Goal: Communication & Community: Answer question/provide support

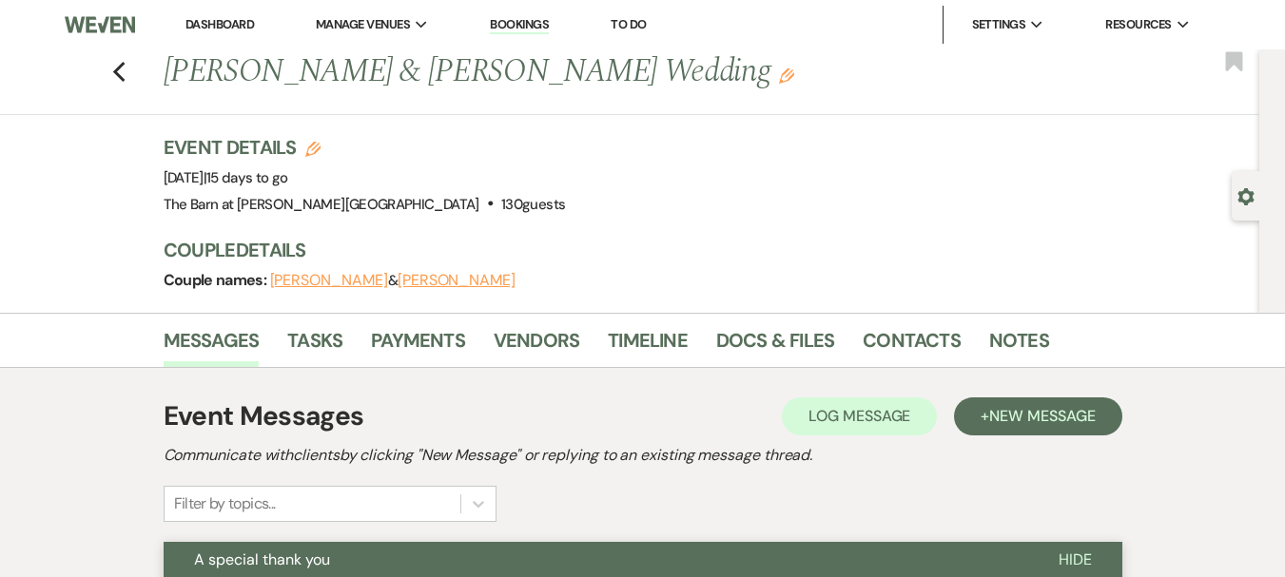
click at [247, 14] on li "Dashboard" at bounding box center [219, 25] width 87 height 38
click at [235, 17] on link "Dashboard" at bounding box center [219, 24] width 68 height 16
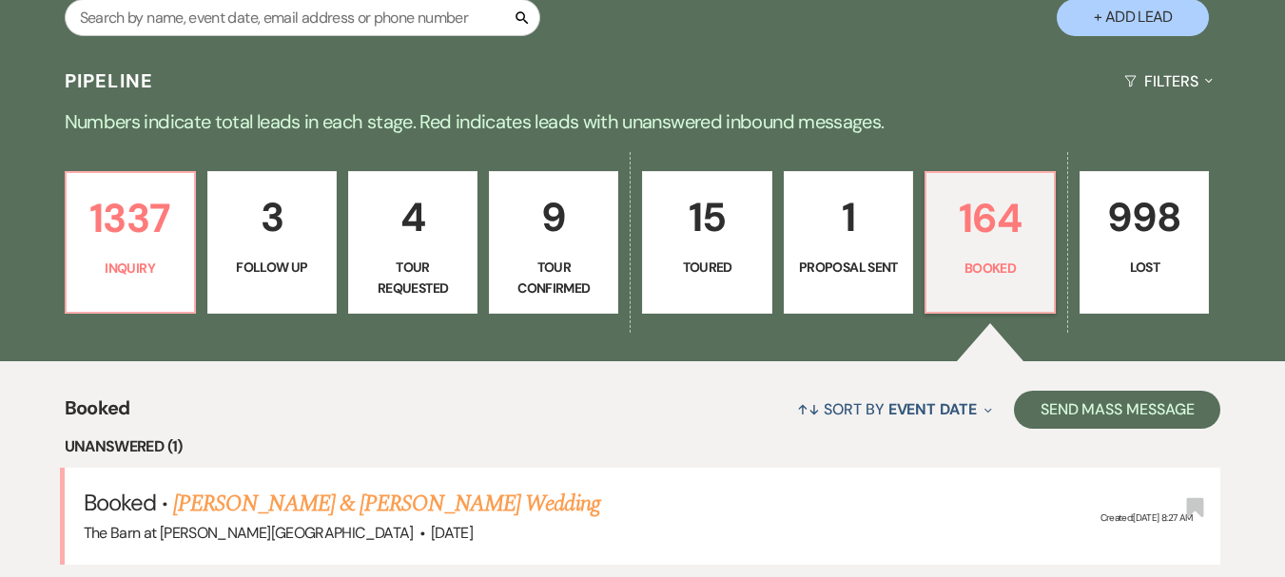
scroll to position [475, 0]
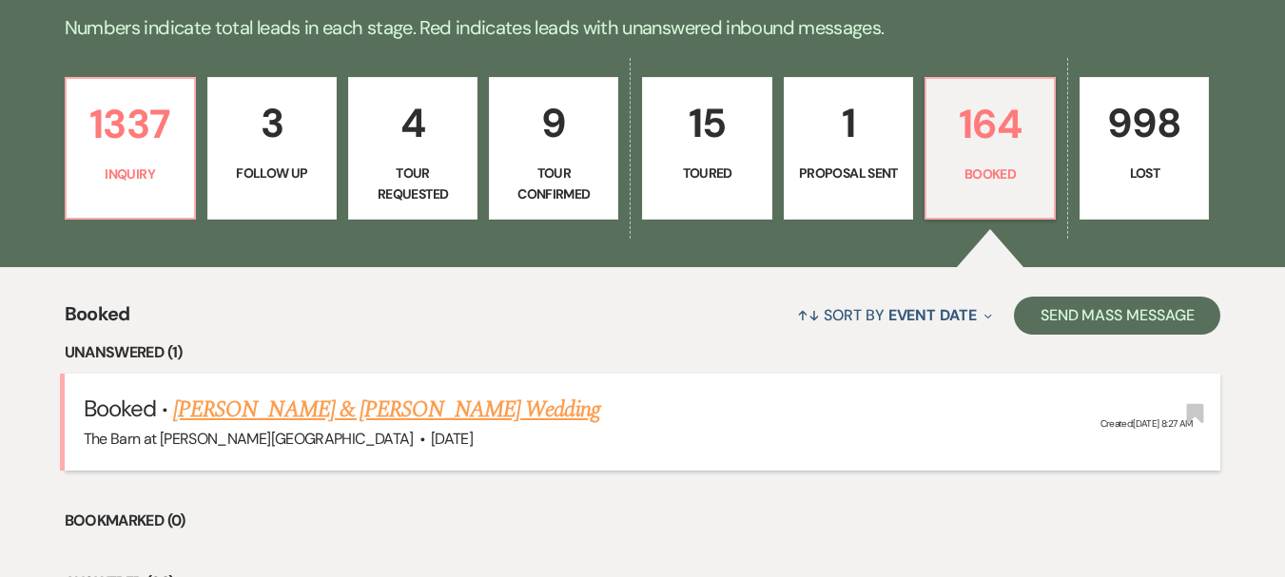
click at [418, 417] on link "[PERSON_NAME] & [PERSON_NAME] Wedding" at bounding box center [386, 410] width 426 height 34
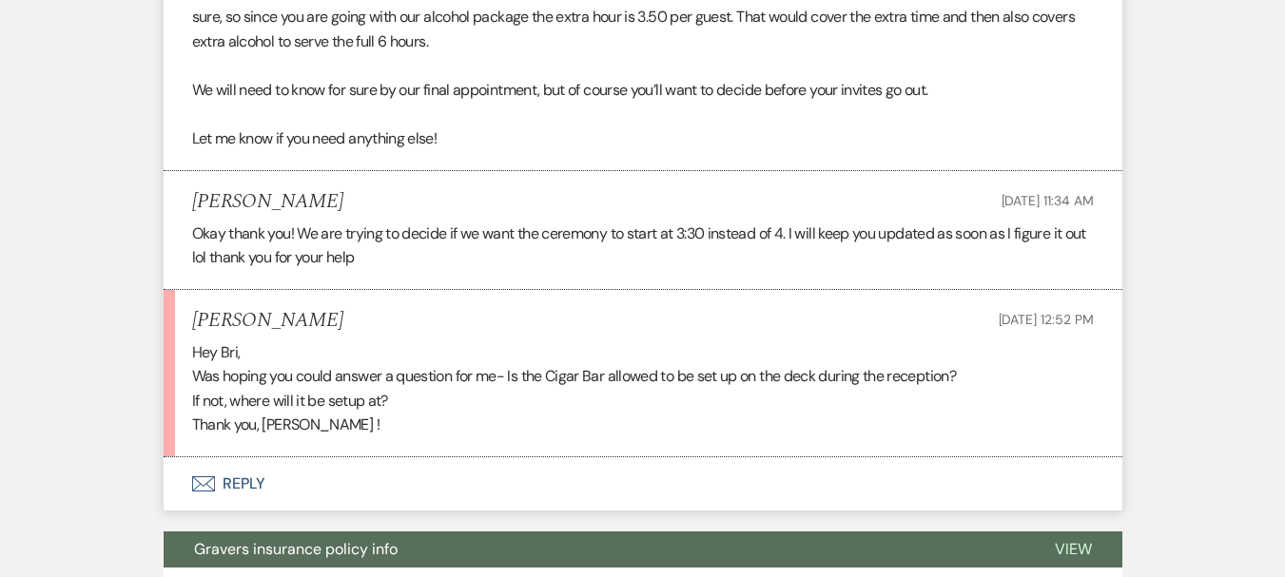
scroll to position [2853, 0]
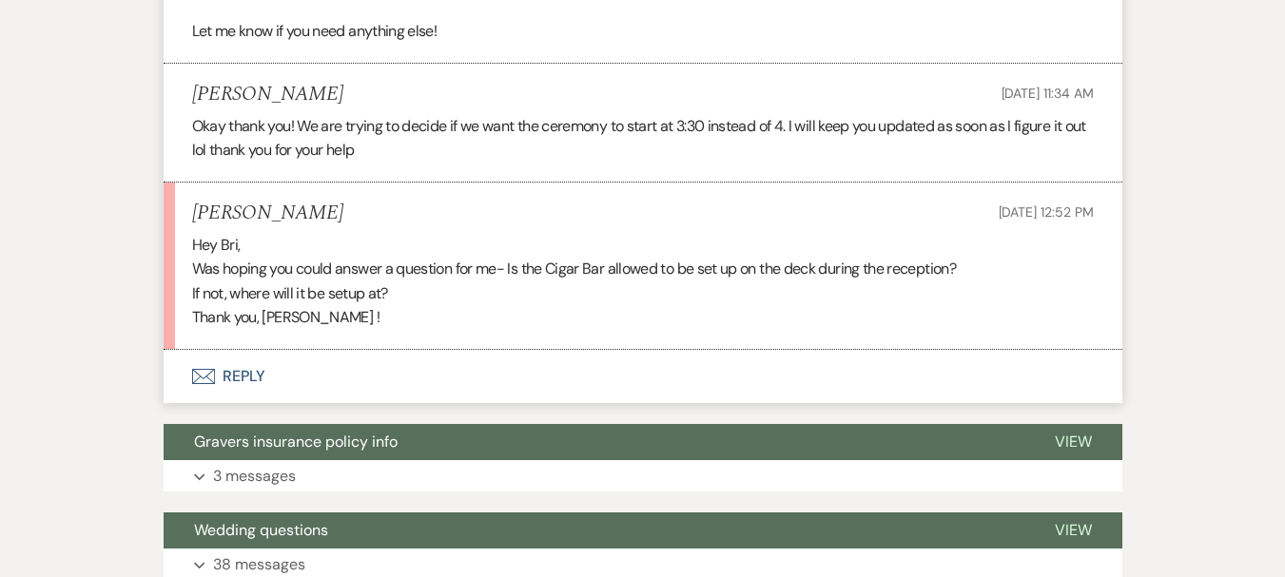
click at [253, 357] on button "Envelope Reply" at bounding box center [643, 376] width 959 height 53
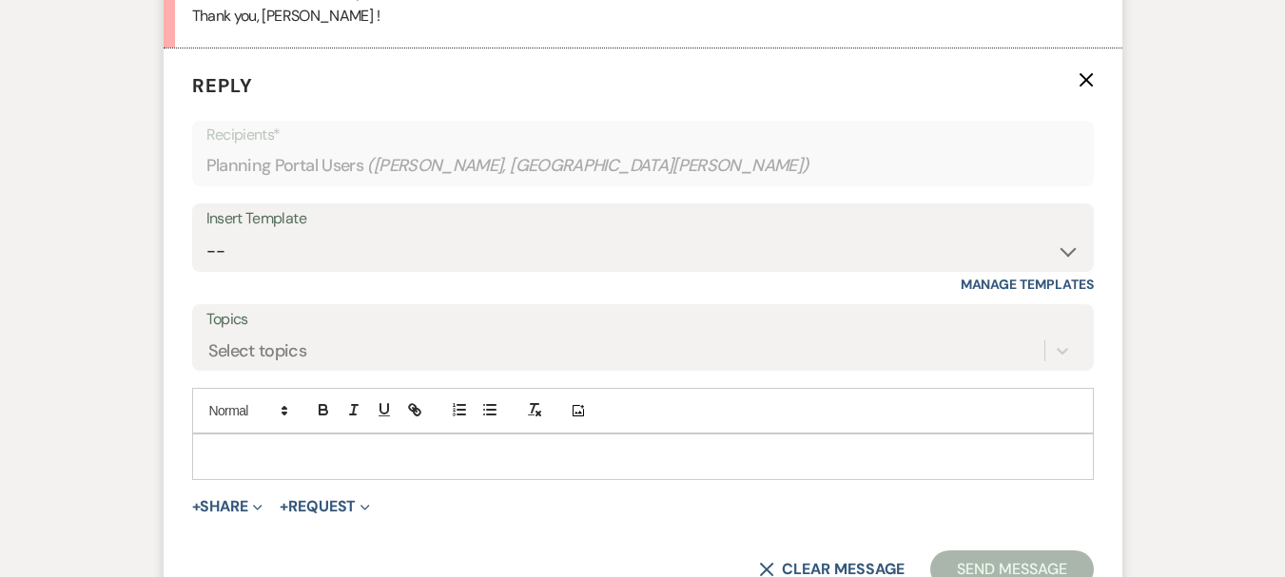
scroll to position [3171, 0]
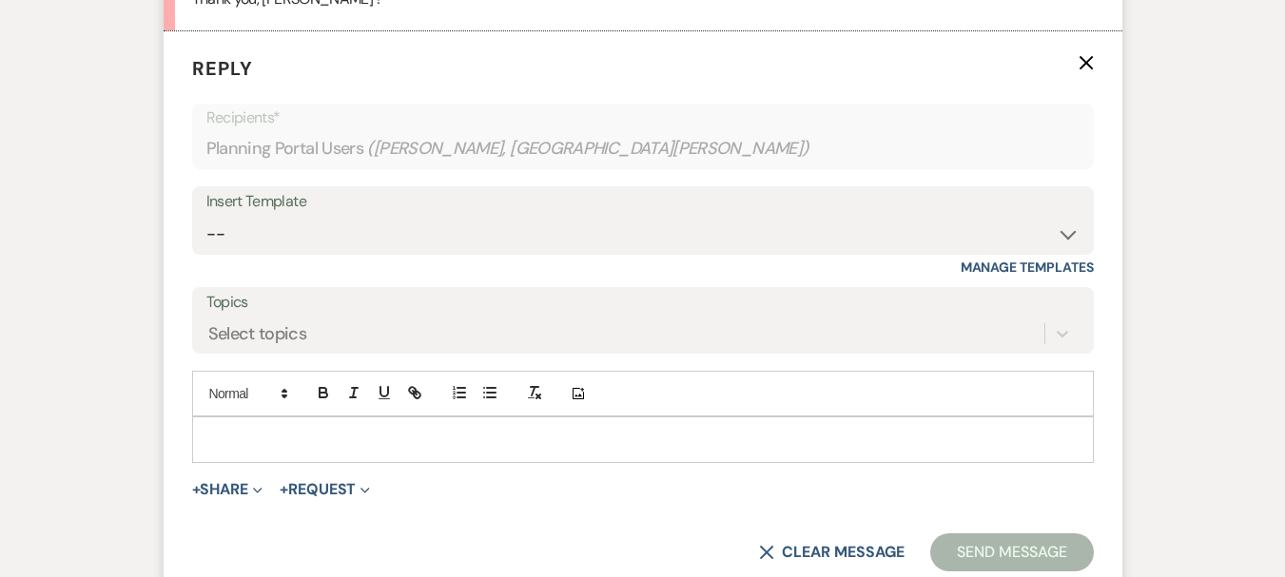
click at [264, 417] on div at bounding box center [643, 439] width 900 height 44
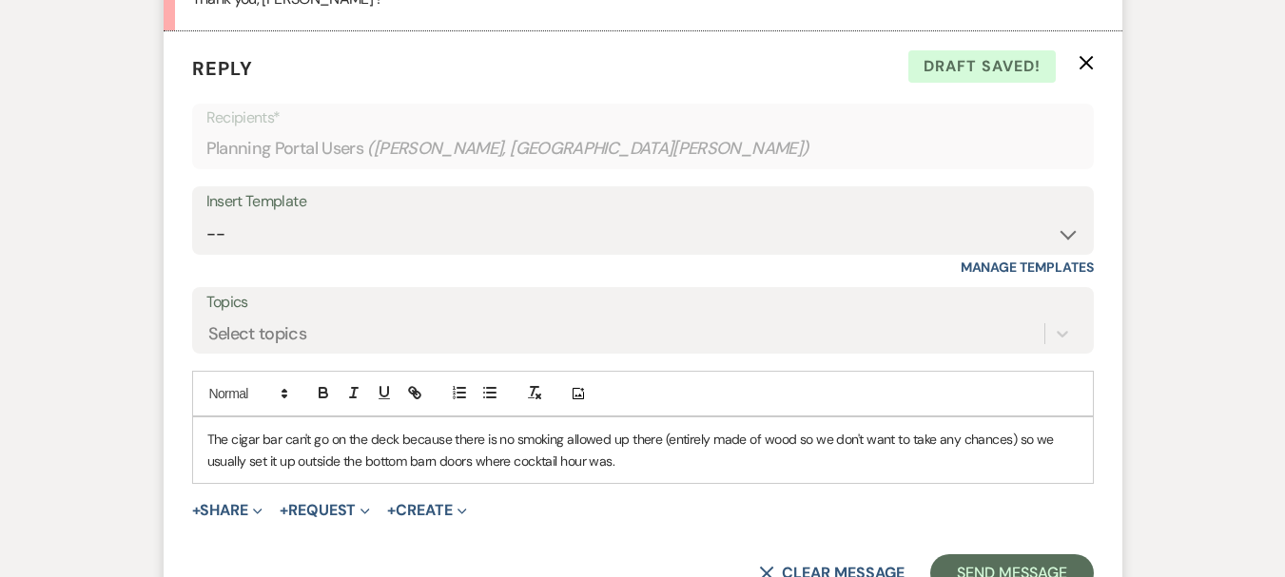
click at [205, 419] on div "The cigar bar can't go on the deck because there is no smoking allowed up there…" at bounding box center [643, 450] width 900 height 66
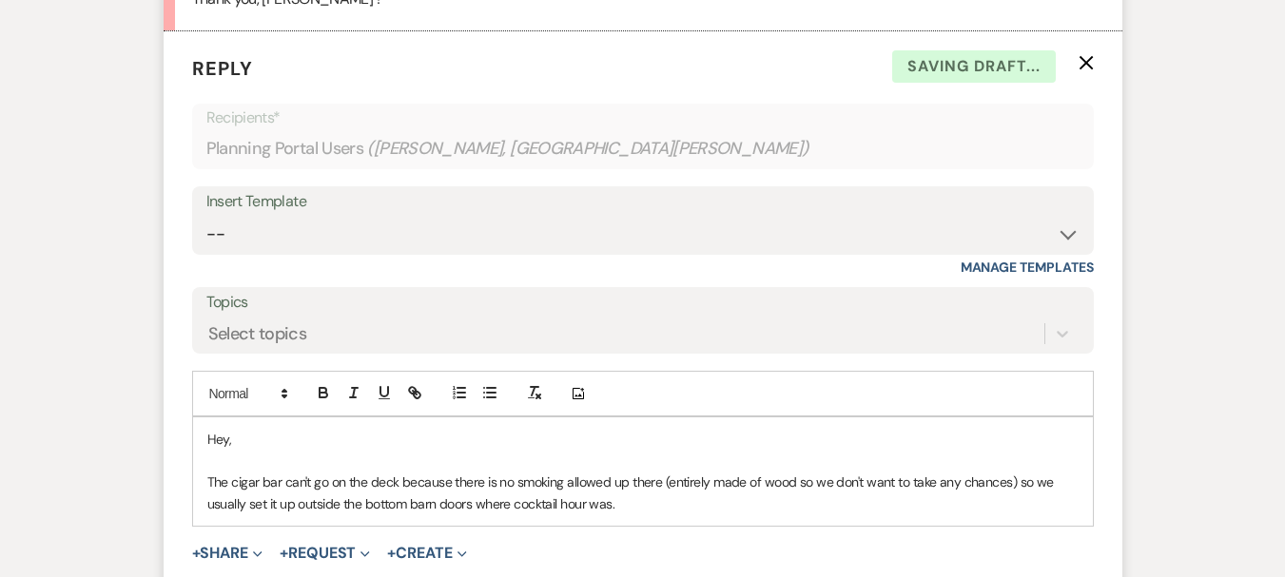
click at [665, 480] on p "The cigar bar can't go on the deck because there is no smoking allowed up there…" at bounding box center [642, 493] width 871 height 43
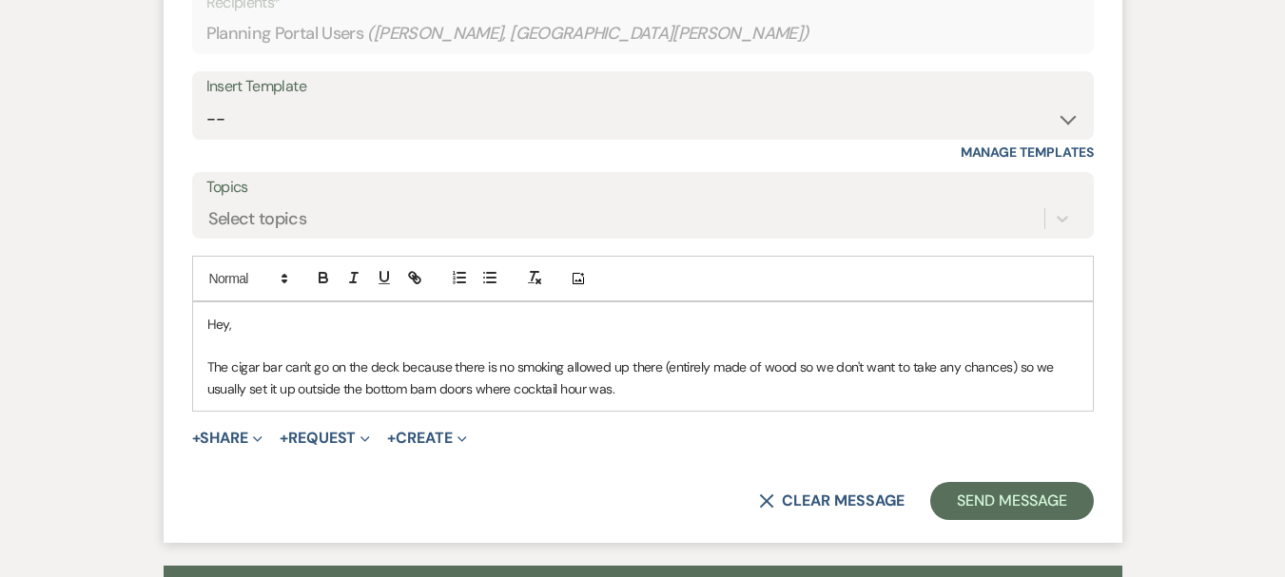
scroll to position [3552, 0]
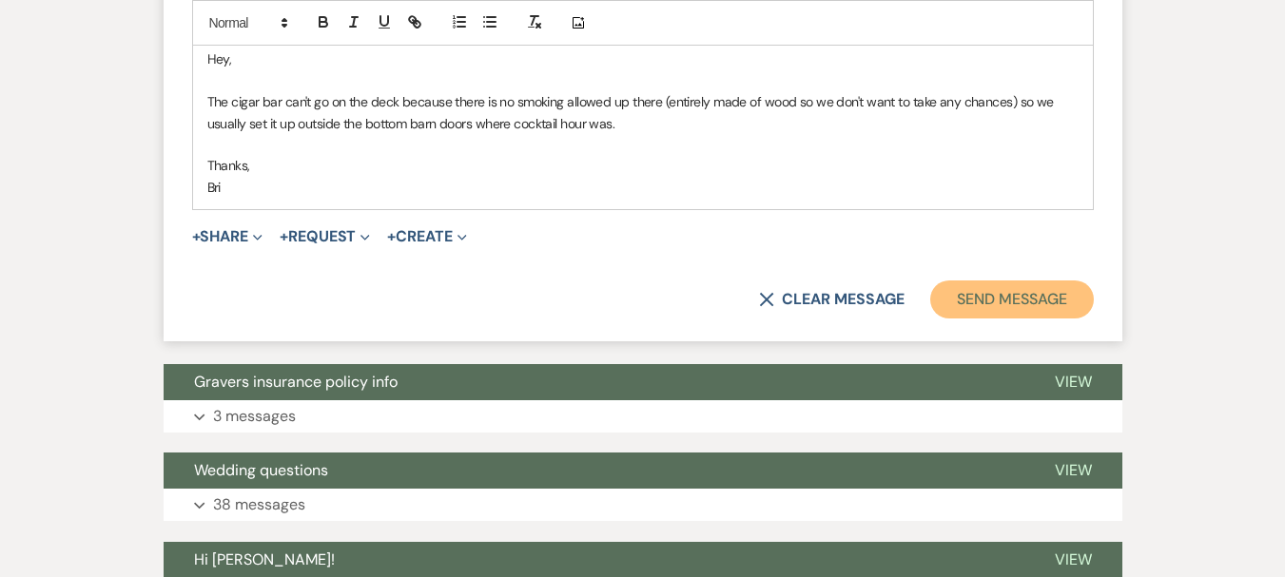
click at [1040, 281] on button "Send Message" at bounding box center [1011, 300] width 163 height 38
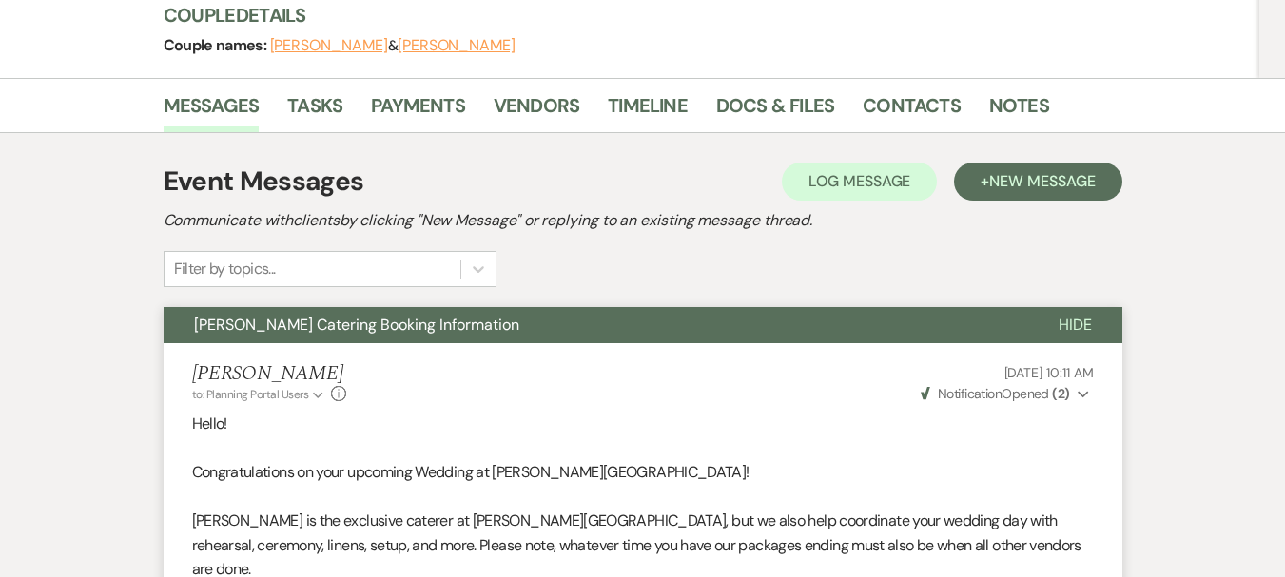
scroll to position [0, 0]
